Goal: Transaction & Acquisition: Register for event/course

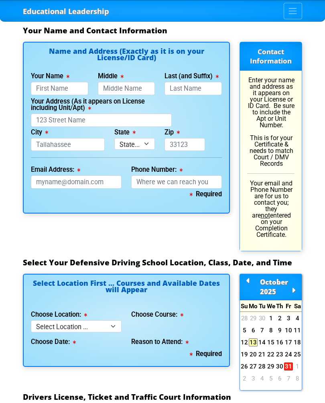
scroll to position [700, 0]
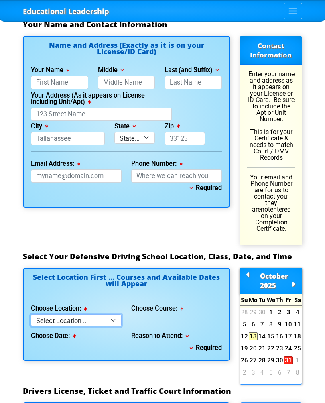
click at [113, 314] on select "Select Location ... Tampa Orlando Kissimmee [GEOGRAPHIC_DATA] - en español [GEO…" at bounding box center [76, 320] width 91 height 12
select select "2"
select select
click at [116, 314] on select "Select Location ... Tampa Orlando Kissimmee [GEOGRAPHIC_DATA] - en español [GEO…" at bounding box center [76, 320] width 91 height 12
select select "8"
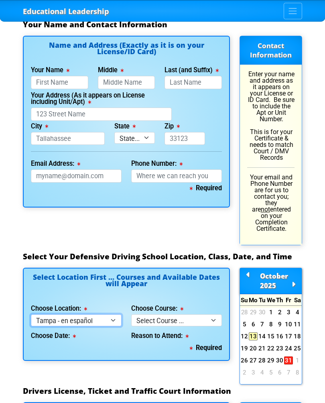
select select
click at [116, 314] on select "Select Location ... Tampa Orlando Kissimmee [GEOGRAPHIC_DATA] - en español [GEO…" at bounding box center [76, 320] width 91 height 12
select select "2"
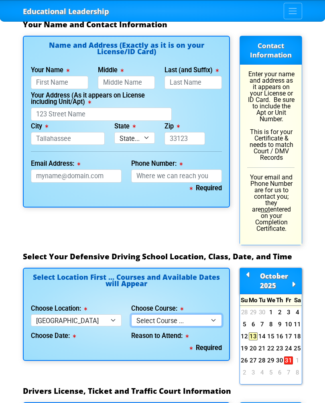
click at [217, 314] on select "Select Course ... 4 Hour BDI Class (Basic Course & TCAC) 4 Hour Under 25 Class …" at bounding box center [176, 320] width 91 height 12
select select "1"
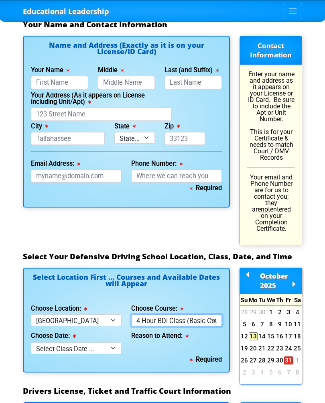
click at [219, 314] on select "Select Course ... 4 Hour BDI Class (Basic Course & TCAC) 4 Hour Under 25 Class …" at bounding box center [176, 320] width 91 height 12
click at [114, 342] on select "Select Class Date ... [DATE] -- ([DATE] from 9:00am-1:00pm) [DATE] -- ([DATE] f…" at bounding box center [76, 348] width 91 height 12
select select "[DATE], 8"
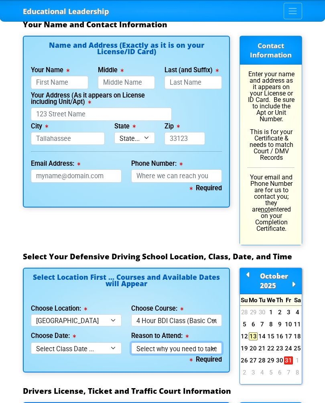
click at [212, 342] on select "Select why you need to take class ... Election for Traffic Ticket (No Points) C…" at bounding box center [176, 348] width 91 height 12
select select "BDI - Election for Traffic Ticket"
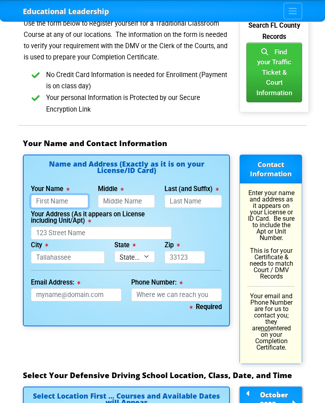
click at [77, 195] on input "Your Name" at bounding box center [59, 201] width 57 height 13
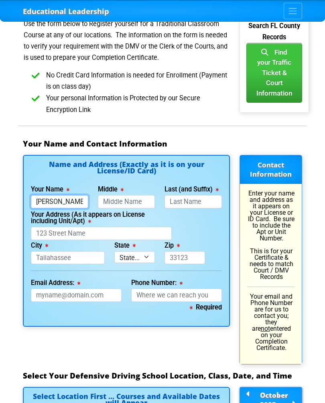
type input "[PERSON_NAME]"
click at [148, 195] on input "Middle" at bounding box center [126, 201] width 57 height 13
type input "[PERSON_NAME]"
click at [215, 195] on input "Last (and Suffix)" at bounding box center [193, 201] width 57 height 13
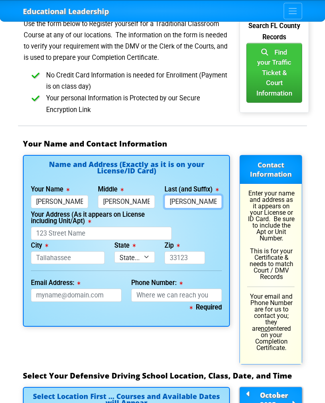
scroll to position [580, 0]
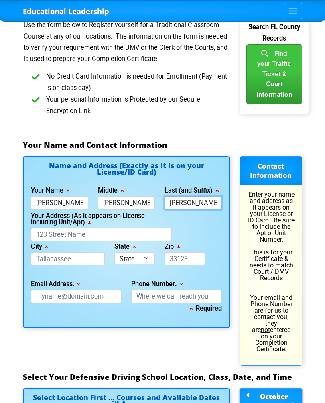
type input "[PERSON_NAME]"
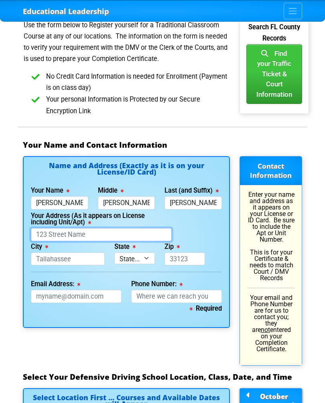
click at [66, 228] on input "Your Address (As it appears on License including Unit/Apt)" at bounding box center [101, 234] width 141 height 13
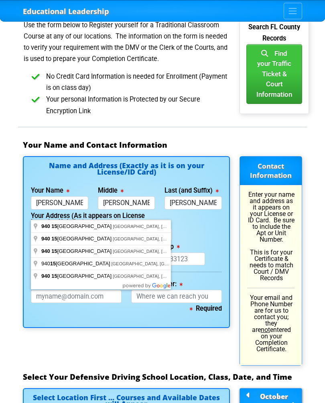
type input "[STREET_ADDRESS]"
type input "Largo"
select select "{"fullName":"[US_STATE]","abbreviation":"FL","uniqueId":"1d559909-6cf0-4a4d-848…"
type input "33770"
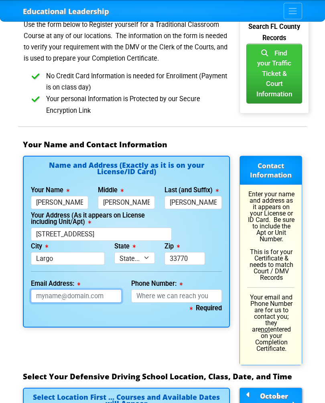
click at [109, 289] on input "Email Address:" at bounding box center [76, 295] width 91 height 13
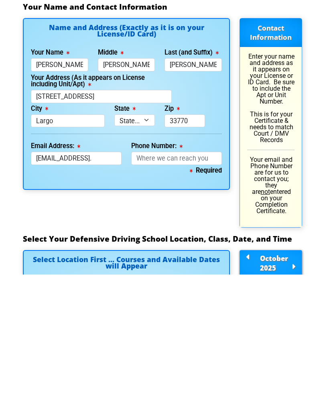
scroll to position [718, 0]
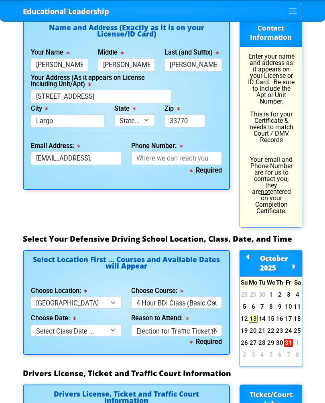
click at [104, 390] on h4 "Drivers License, Ticket and Traffic Court Information" at bounding box center [126, 397] width 191 height 15
click at [108, 152] on input "[EMAIL_ADDRESS]." at bounding box center [76, 158] width 91 height 13
type input "[EMAIL_ADDRESS][DOMAIN_NAME]"
click at [211, 152] on input "Phone Number:" at bounding box center [176, 158] width 91 height 13
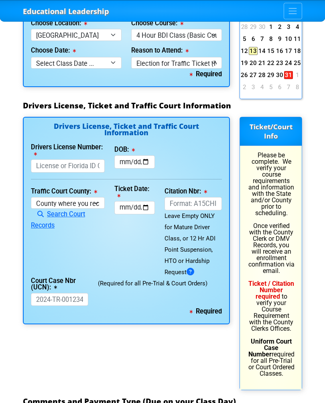
scroll to position [986, 0]
type input "[PHONE_NUMBER]"
click at [85, 159] on input "Drivers License Number:" at bounding box center [68, 165] width 74 height 13
click at [88, 197] on select "County where you received the Ticket Out of State Out of State - [US_STATE] Out…" at bounding box center [68, 203] width 74 height 12
type input "P400538490020"
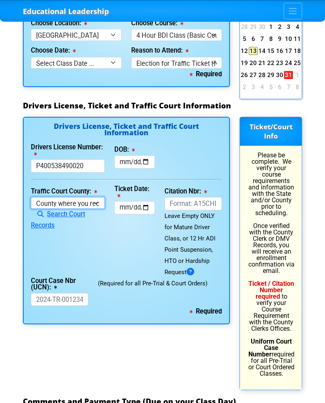
select select "{"countyName":"Pinellas","state":"[US_STATE]","uniqueId":"7c9cc234-d9fd-4e38-bf…"
click at [104, 159] on input "P400538490020" at bounding box center [68, 165] width 74 height 13
click at [150, 201] on input "Ticket Date:" at bounding box center [134, 207] width 41 height 13
type input "[DATE]"
click at [147, 155] on input "DOB:" at bounding box center [134, 161] width 41 height 13
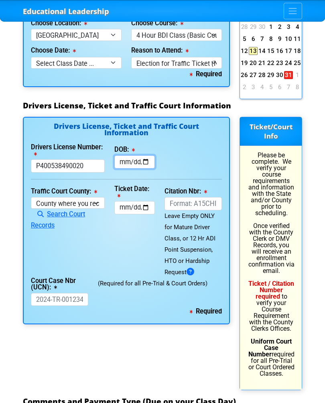
click at [142, 155] on input "[DATE]" at bounding box center [134, 161] width 41 height 13
click at [152, 155] on input "[DATE]" at bounding box center [134, 161] width 41 height 13
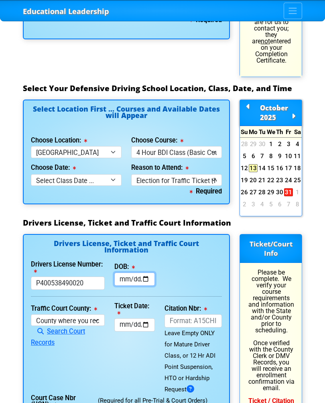
scroll to position [867, 0]
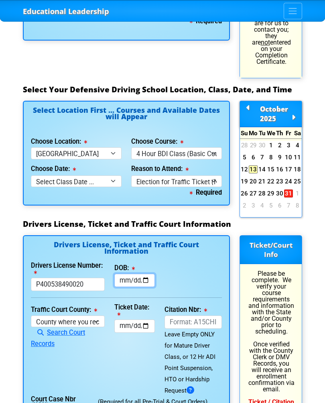
click at [142, 274] on input "[DATE]" at bounding box center [134, 280] width 41 height 13
click at [148, 274] on input "[DATE]" at bounding box center [134, 280] width 41 height 13
click at [136, 274] on input "[DATE]" at bounding box center [134, 280] width 41 height 13
click at [146, 274] on input "[DATE]" at bounding box center [134, 280] width 41 height 13
click at [143, 274] on input "[DATE]" at bounding box center [134, 280] width 41 height 13
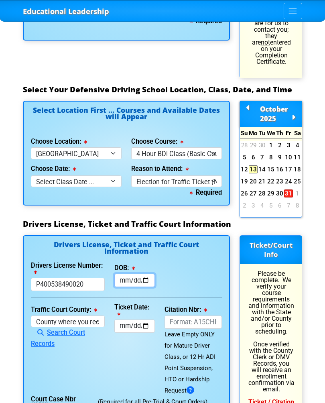
type input "[DATE]"
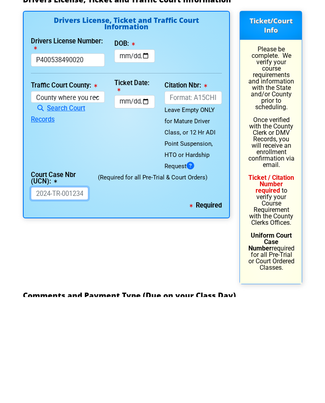
click at [77, 293] on input "Court Case Nbr (UCN):" at bounding box center [59, 299] width 57 height 13
click at [83, 293] on input "Court Case Nbr (UCN):" at bounding box center [59, 299] width 57 height 13
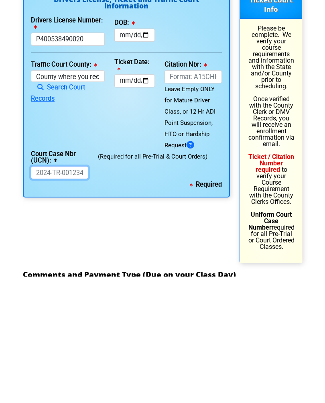
scroll to position [988, 0]
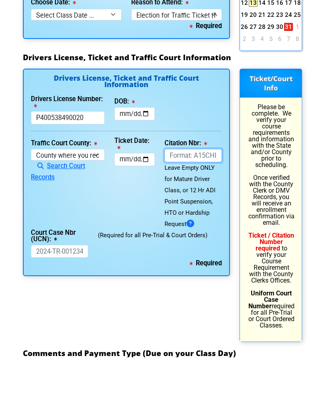
click at [203, 195] on input "Citation Nbr:" at bounding box center [193, 201] width 57 height 13
type input "ALJVVKE"
click at [65, 291] on input "Court Case Nbr (UCN):" at bounding box center [59, 297] width 57 height 13
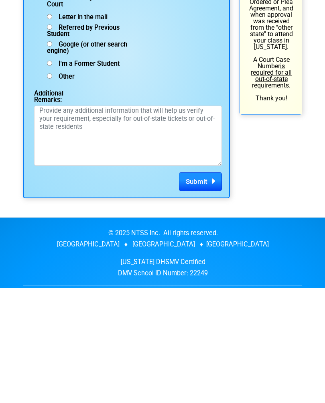
scroll to position [1387, 0]
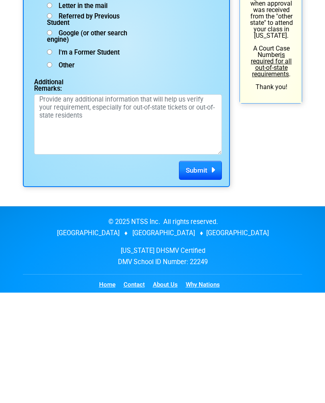
type input "CW25-134194C"
click at [209, 271] on button "Submit" at bounding box center [200, 280] width 43 height 19
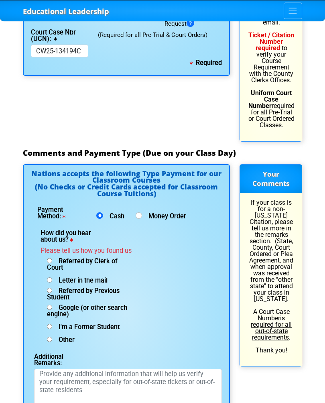
scroll to position [1234, 0]
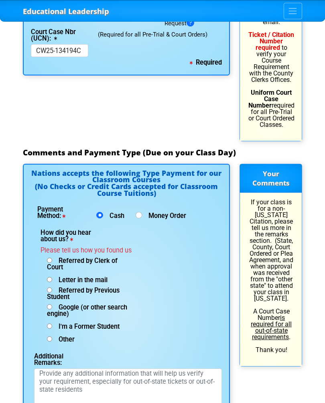
click at [94, 276] on span "Letter in the mail" at bounding box center [79, 280] width 55 height 8
click at [52, 277] on input "Letter in the mail" at bounding box center [49, 279] width 5 height 5
radio input "true"
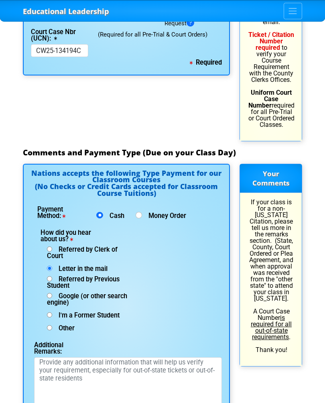
click at [94, 275] on span "Referred by Previous Student" at bounding box center [83, 282] width 73 height 14
click at [52, 276] on input "Referred by Previous Student" at bounding box center [49, 278] width 5 height 5
radio input "true"
click at [107, 265] on span "Letter in the mail" at bounding box center [79, 269] width 55 height 8
click at [52, 266] on input "Letter in the mail" at bounding box center [49, 268] width 5 height 5
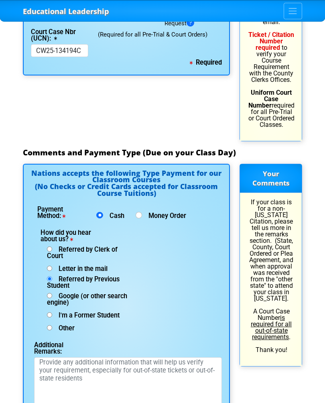
radio input "true"
